Goal: Find specific page/section: Find specific page/section

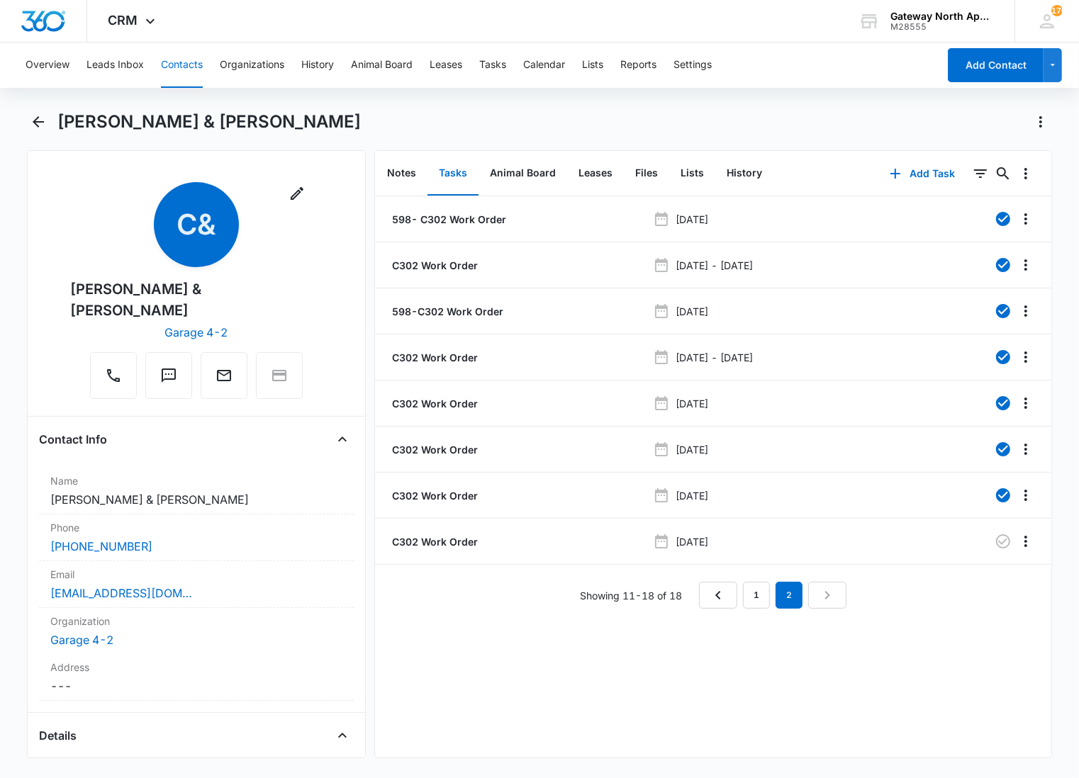
drag, startPoint x: 530, startPoint y: 665, endPoint x: 45, endPoint y: 263, distance: 630.2
click at [530, 665] on div "598- C302 Work Order [DATE] C302 Work Order [DATE] - [DATE] 598-C302 Work Order…" at bounding box center [713, 476] width 676 height 561
click at [31, 118] on icon "Back" at bounding box center [38, 121] width 17 height 17
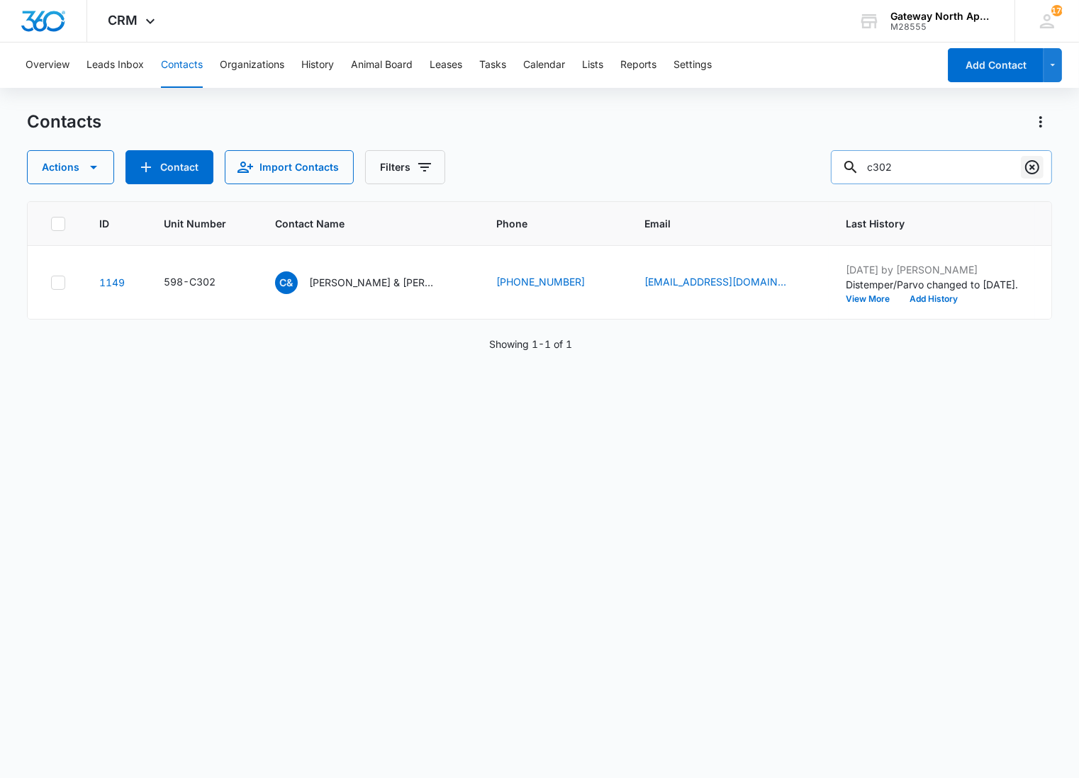
click at [1025, 166] on icon "Clear" at bounding box center [1032, 167] width 14 height 14
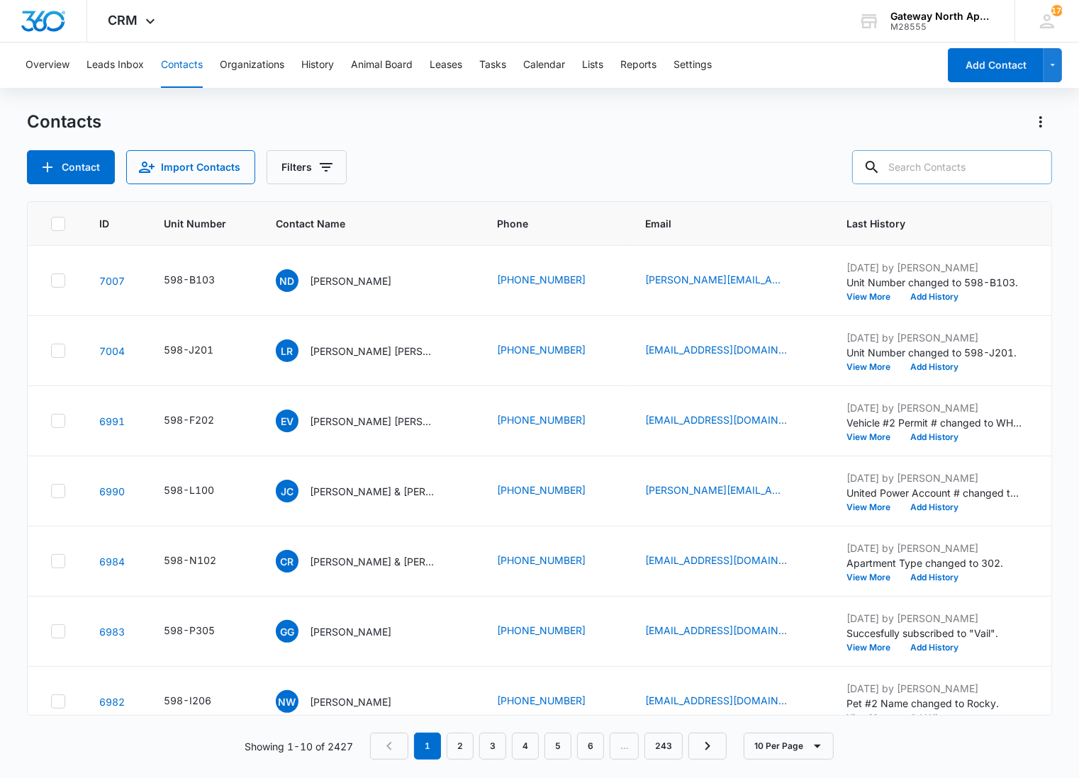
click at [928, 172] on input "text" at bounding box center [952, 167] width 200 height 34
type input "J102"
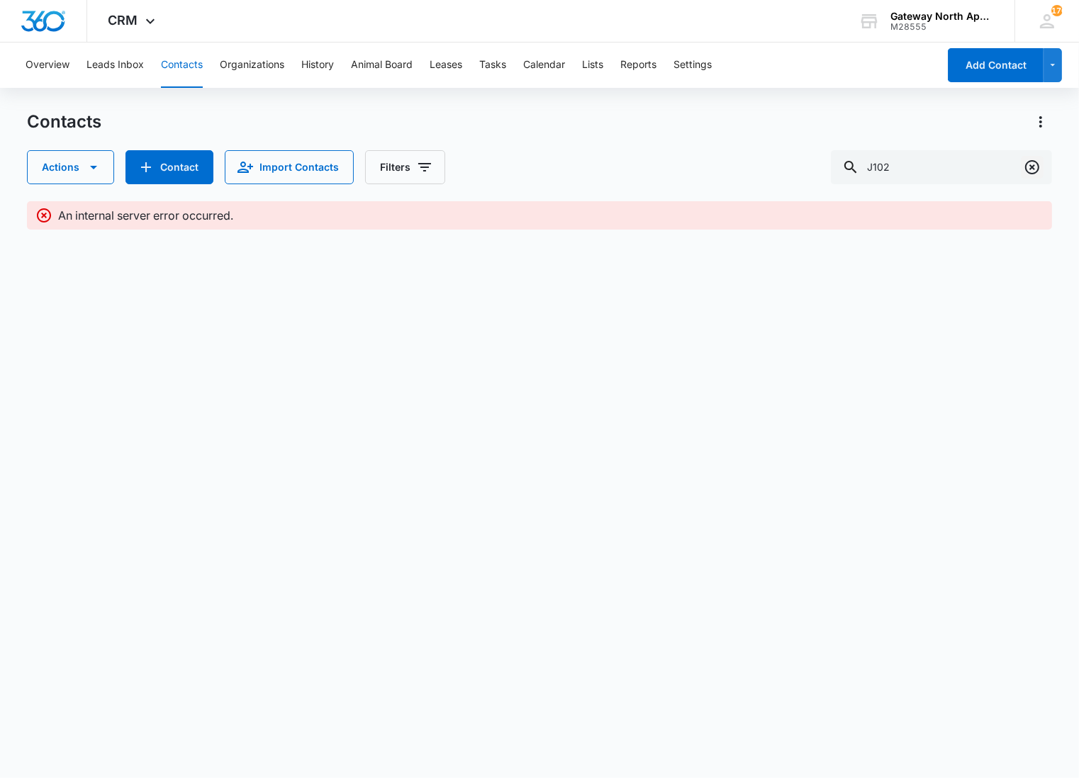
click at [1038, 164] on icon "Clear" at bounding box center [1031, 167] width 17 height 17
